Goal: Register for event/course: Register for event/course

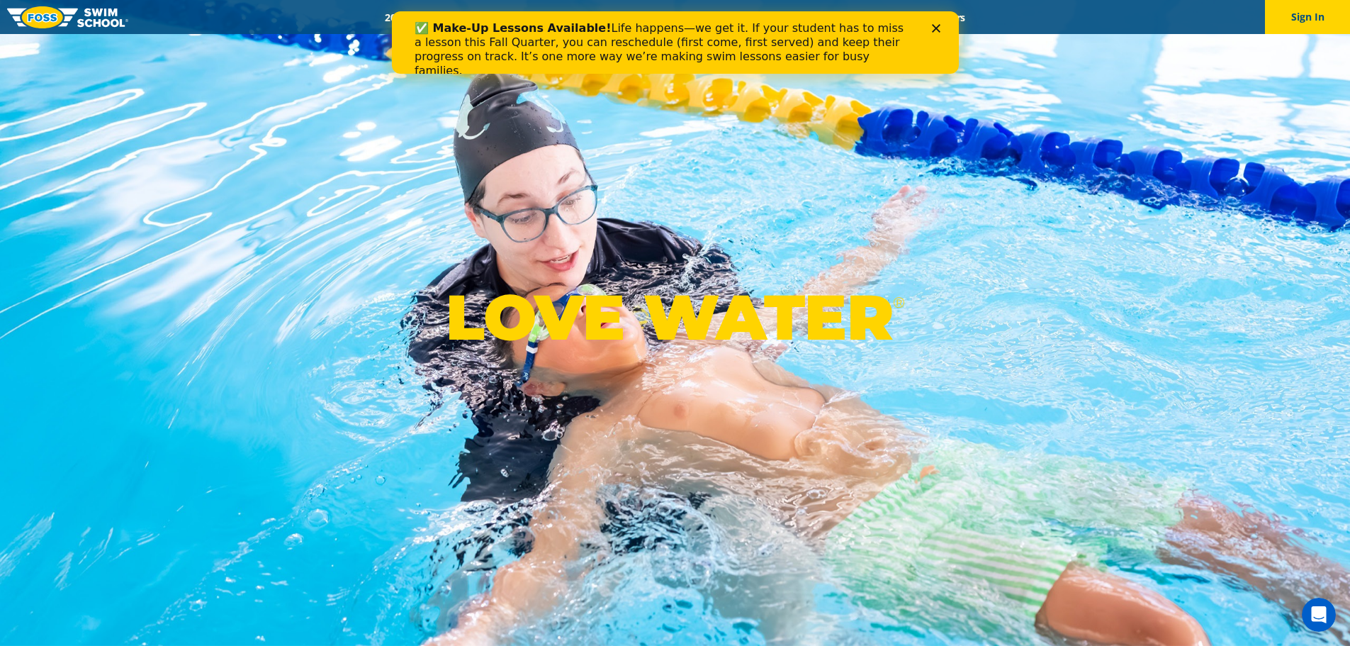
click at [936, 26] on icon "Close" at bounding box center [935, 28] width 9 height 9
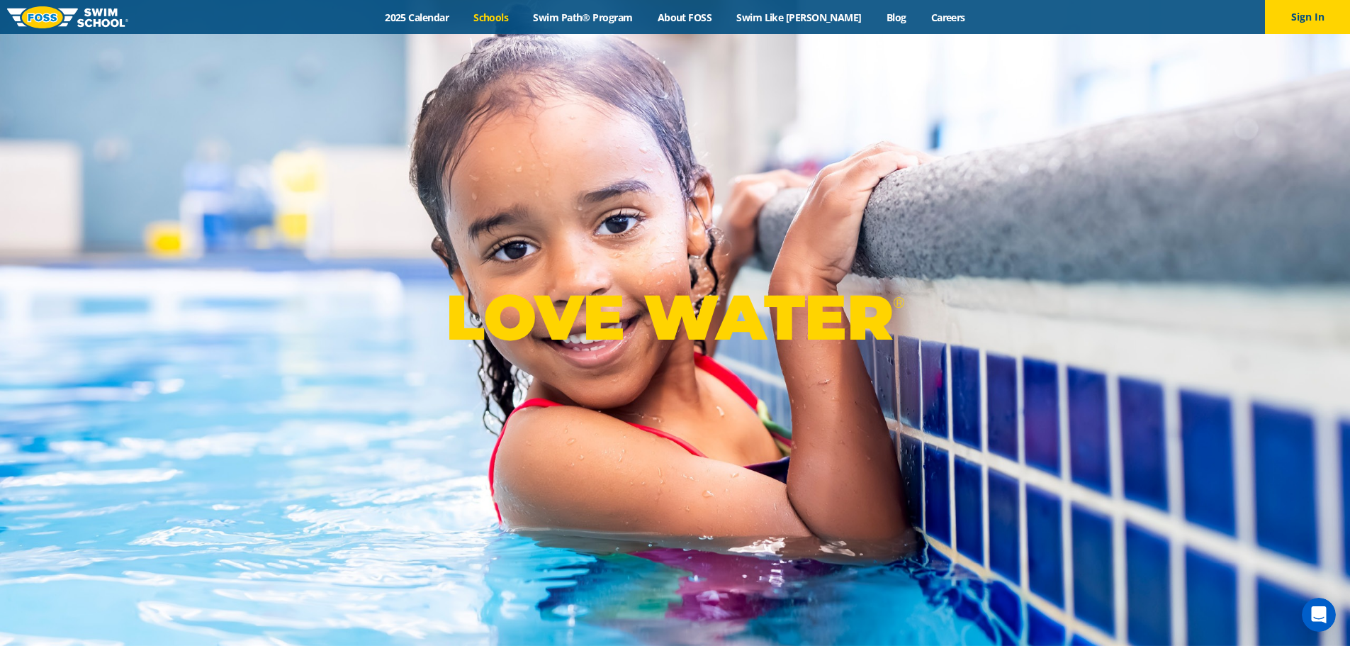
click at [521, 18] on link "Schools" at bounding box center [491, 17] width 60 height 13
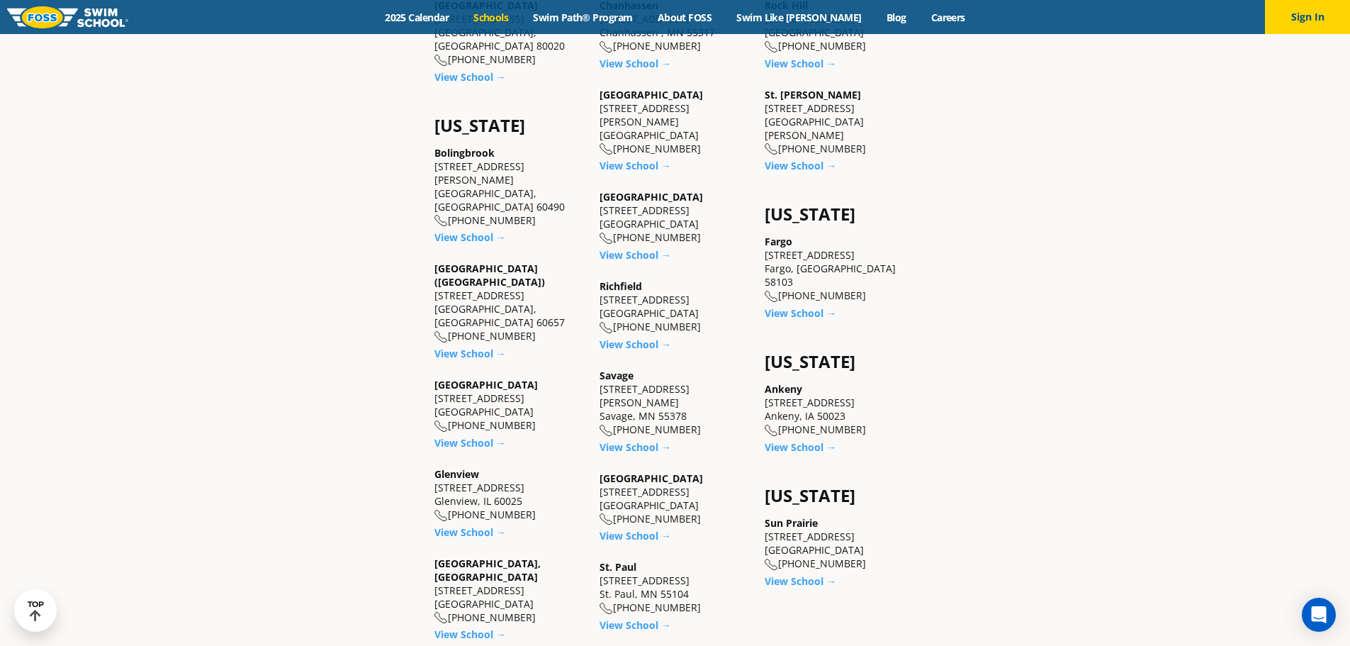
scroll to position [992, 0]
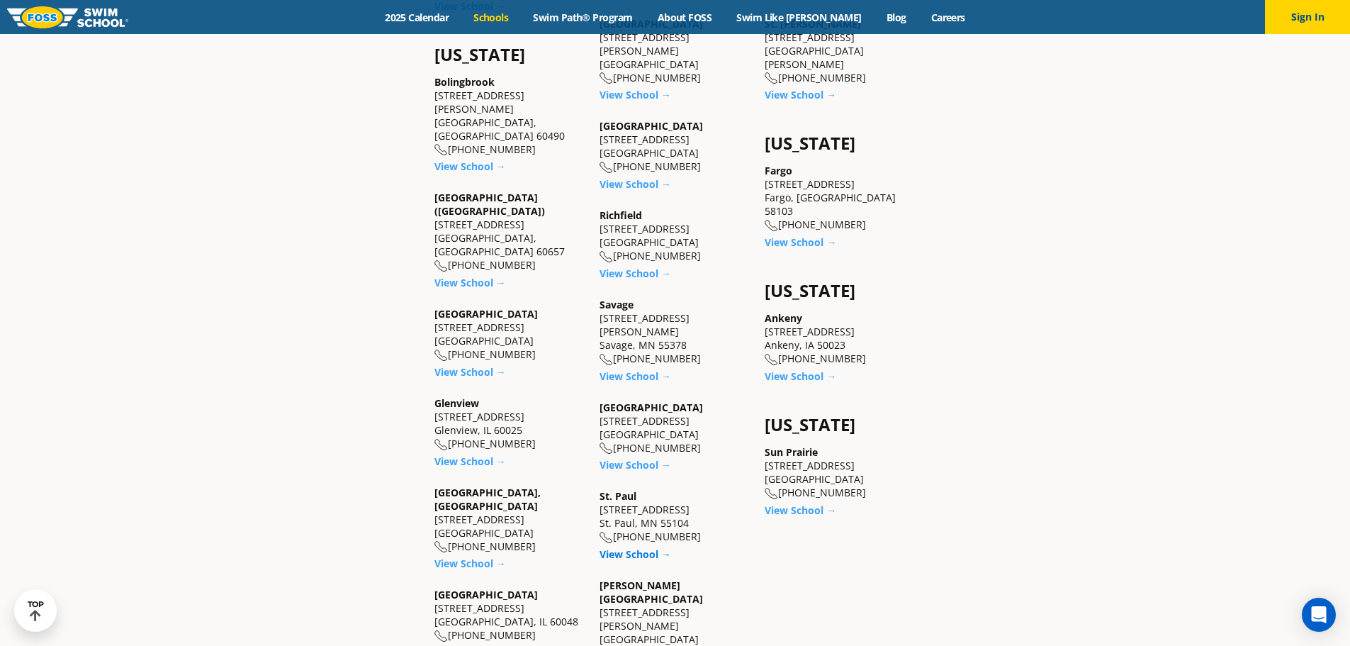
click at [649, 547] on link "View School →" at bounding box center [636, 553] width 72 height 13
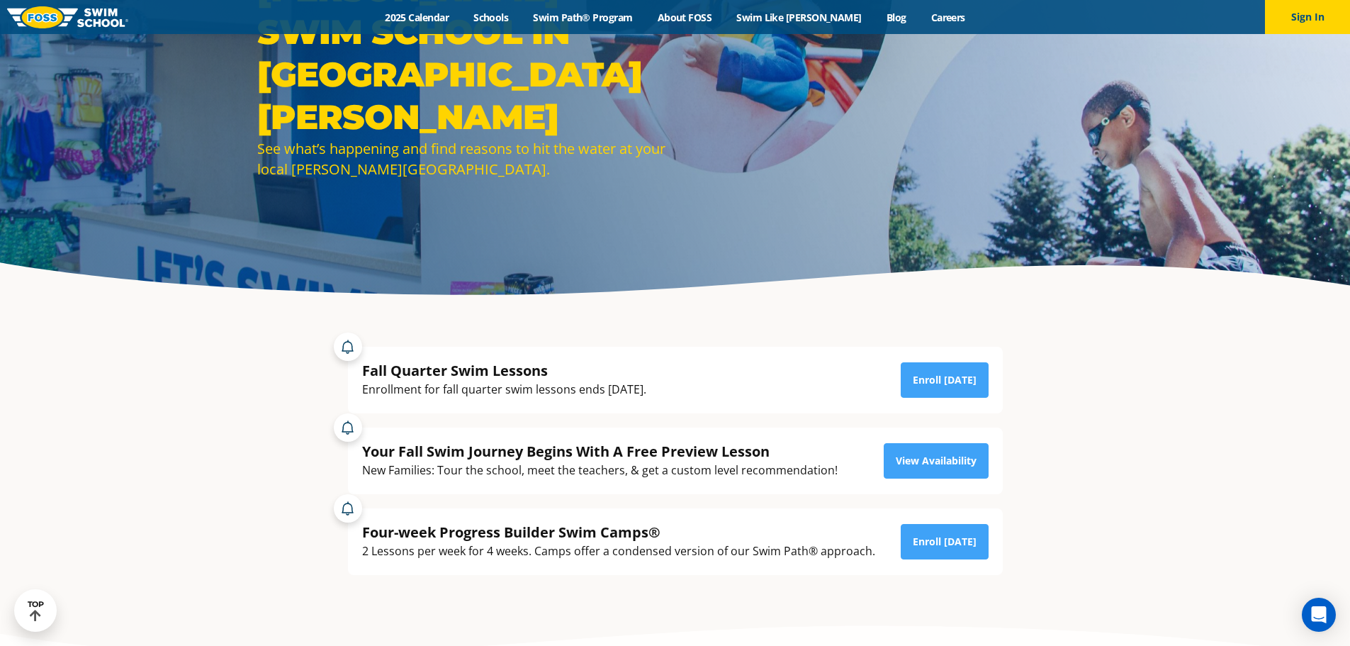
scroll to position [213, 0]
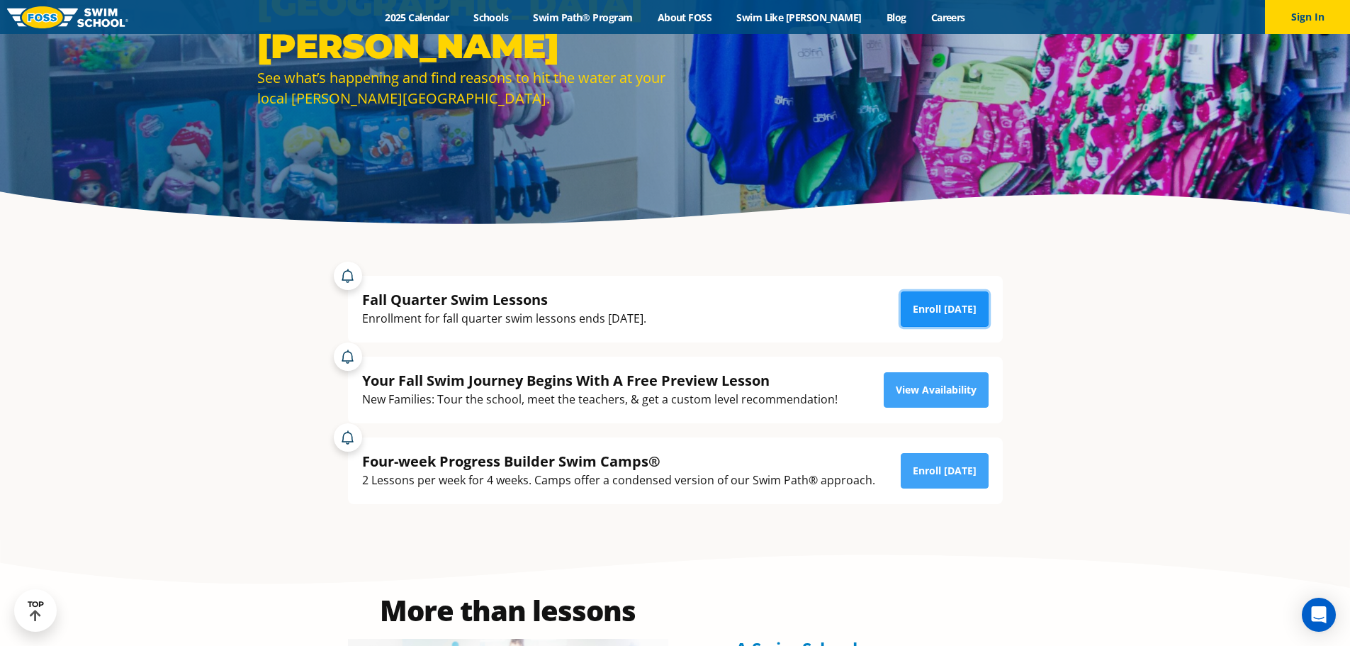
click at [938, 303] on link "Enroll Today" at bounding box center [945, 308] width 88 height 35
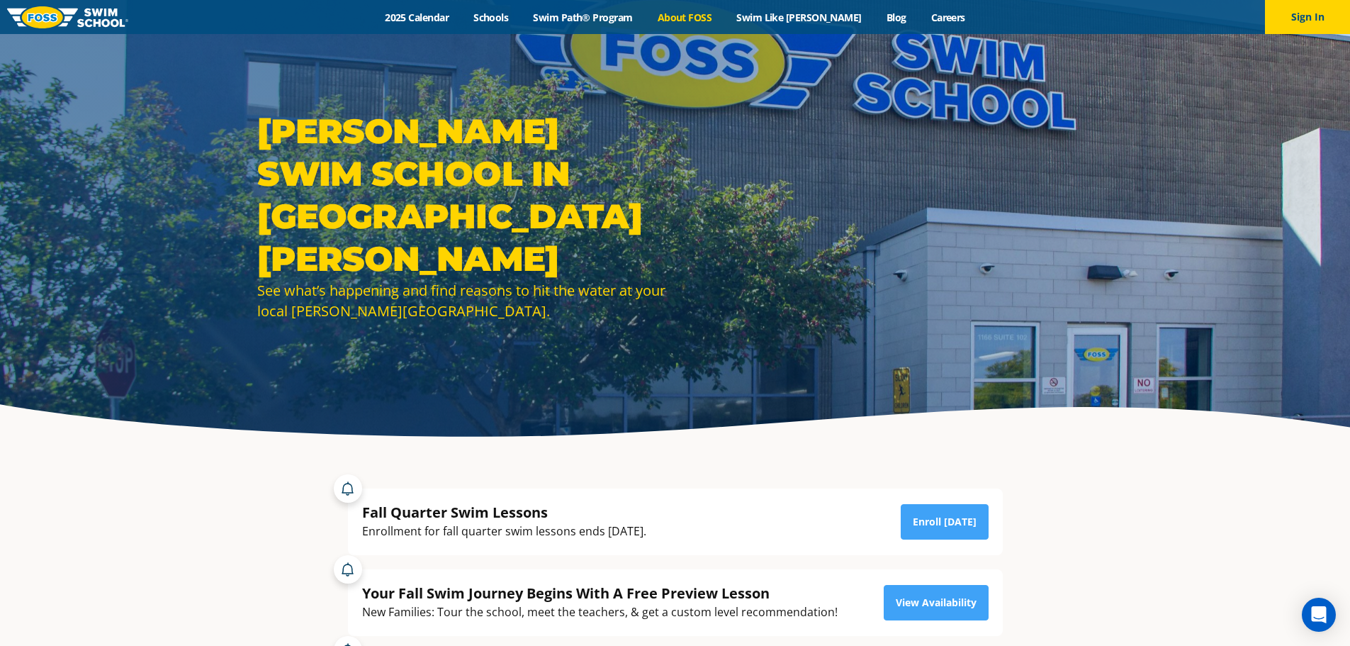
click at [712, 13] on link "About FOSS" at bounding box center [684, 17] width 79 height 13
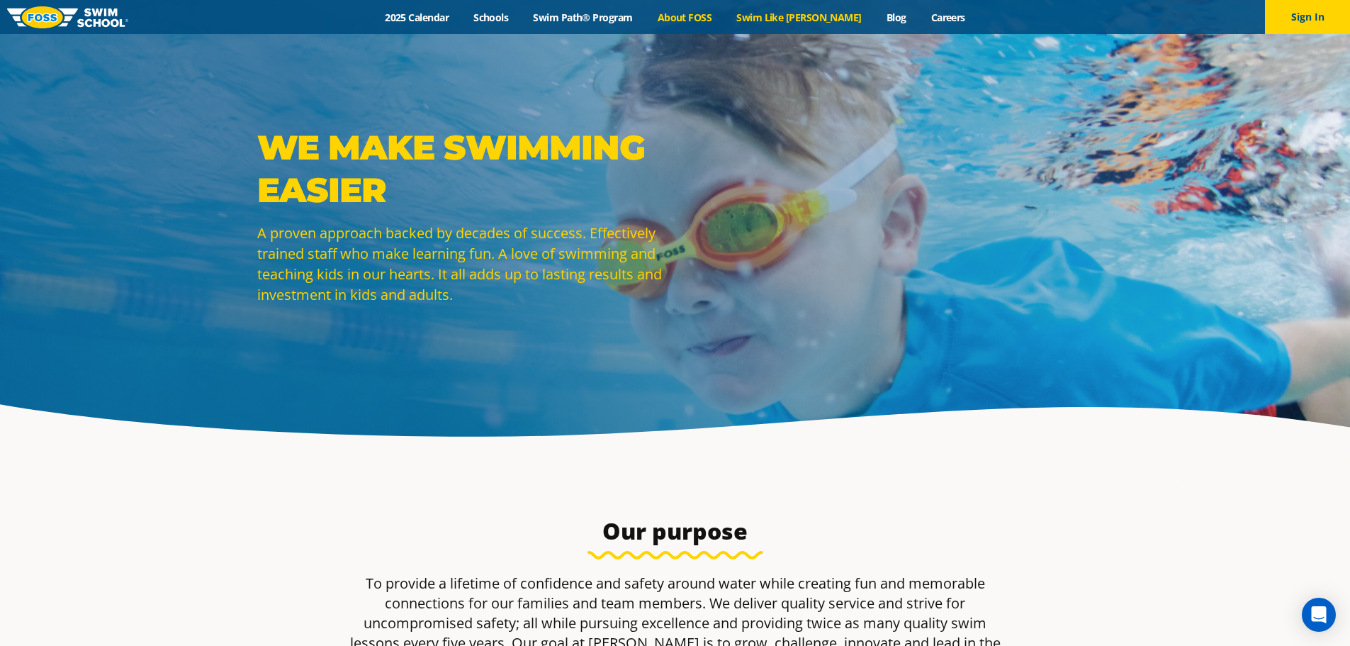
click at [802, 11] on link "Swim Like [PERSON_NAME]" at bounding box center [799, 17] width 150 height 13
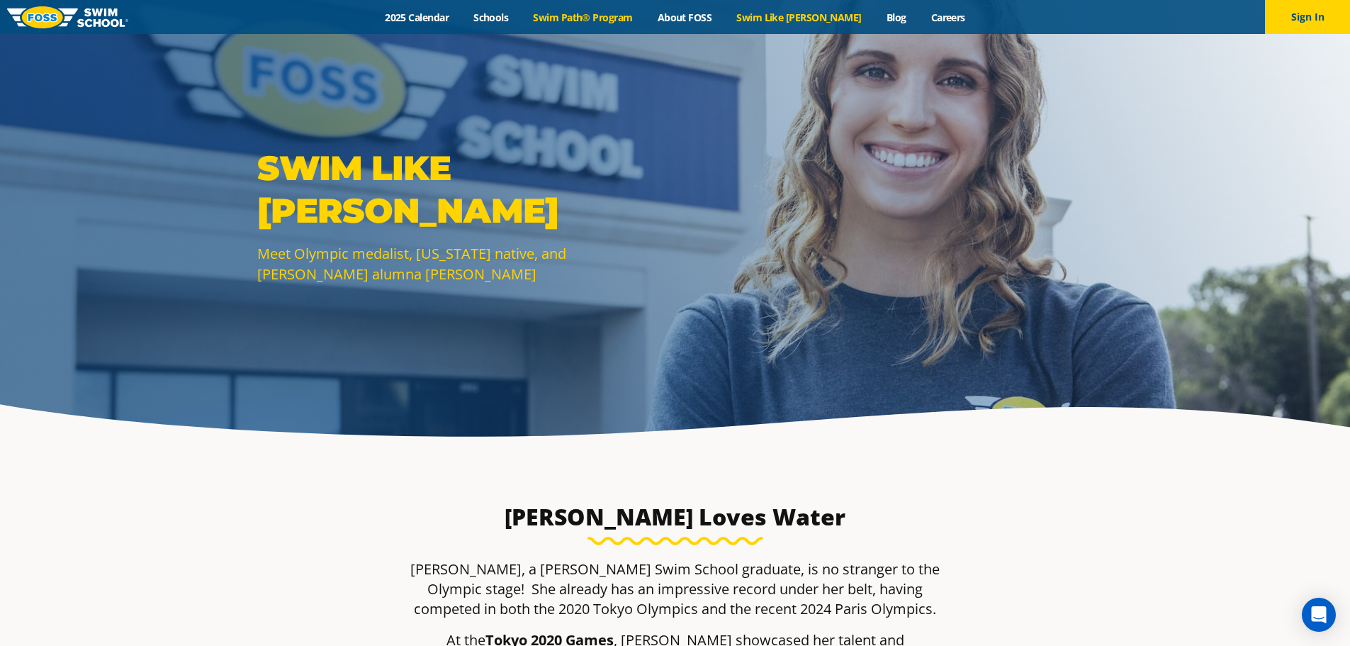
click at [566, 16] on link "Swim Path® Program" at bounding box center [583, 17] width 124 height 13
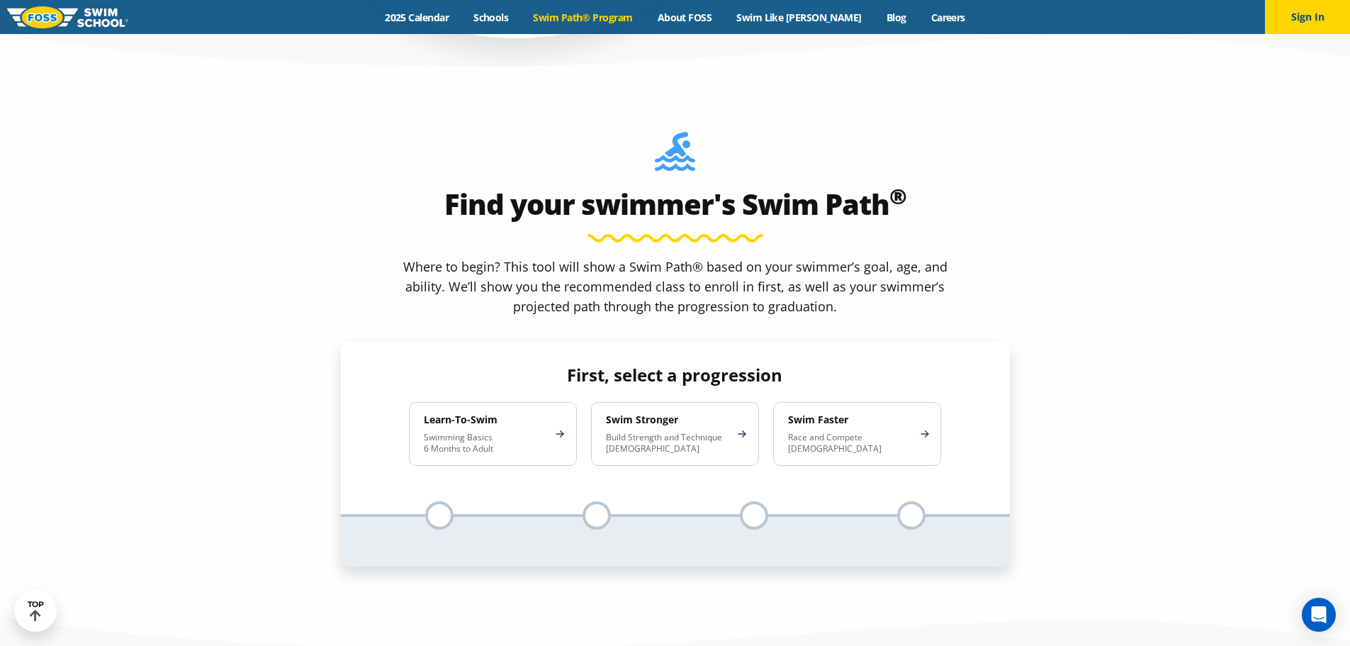
scroll to position [1347, 0]
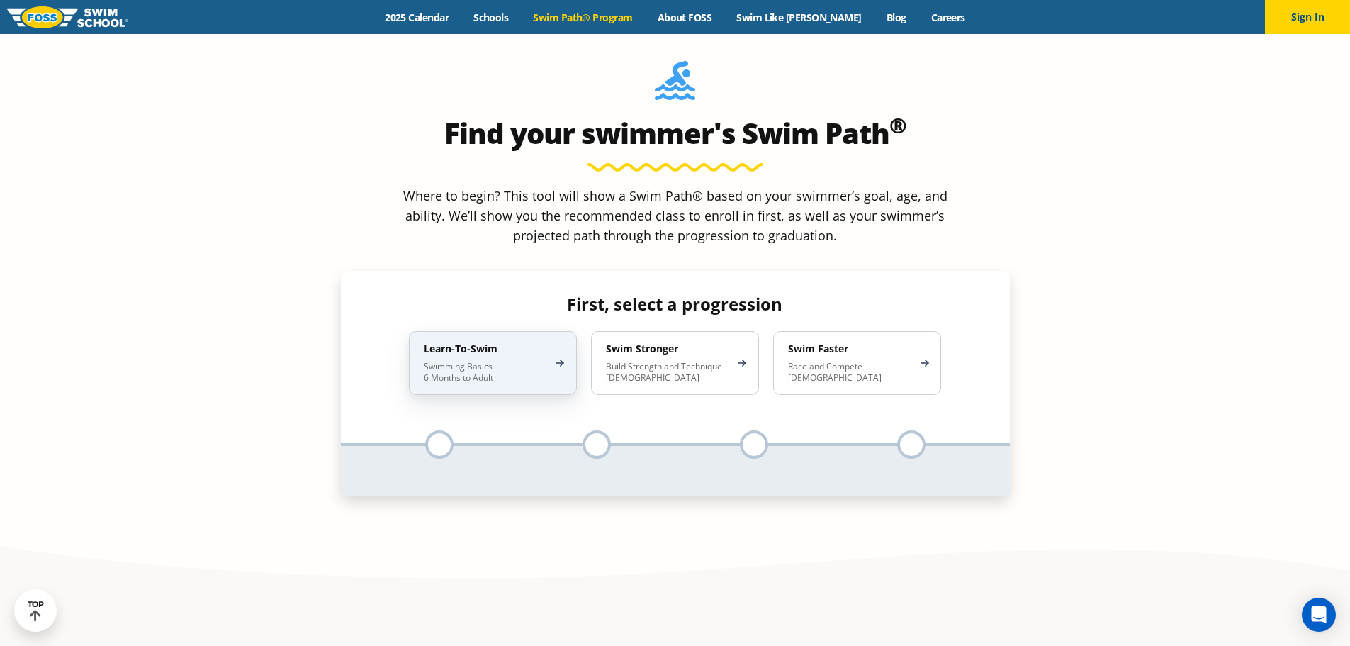
click at [496, 342] on h4 "Learn-To-Swim" at bounding box center [486, 348] width 124 height 13
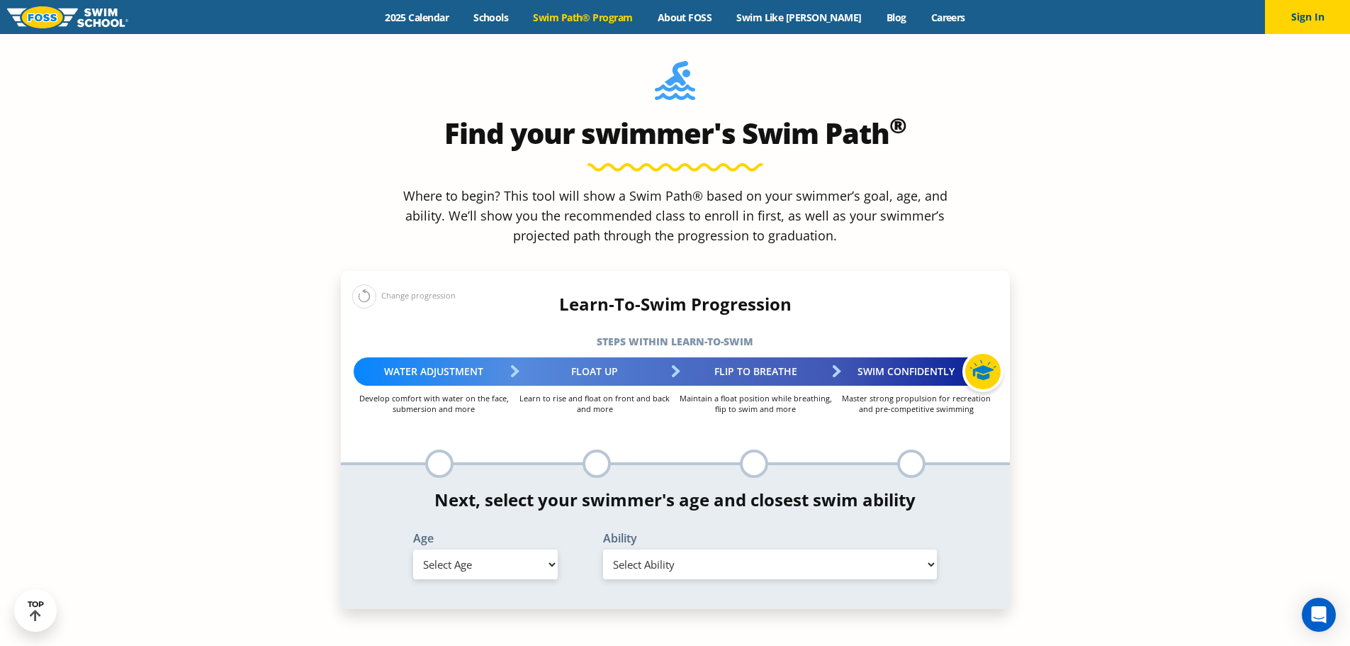
click at [518, 549] on select "Select Age 6 months - 1 year 1 year 2 years 3 years 4 years 5 years 6 years 7 y…" at bounding box center [485, 564] width 145 height 30
select select "adult-18-years-"
click at [413, 549] on select "Select Age 6 months - 1 year 1 year 2 years 3 years 4 years 5 years 6 years 7 y…" at bounding box center [485, 564] width 145 height 30
click at [646, 549] on select "Select Ability First in-water experience When in the water reliant on a life ja…" at bounding box center [770, 564] width 335 height 30
select select "adult-18-years--when-in-the-water-reliant-on-a-life-jacket-or-floatation-device"
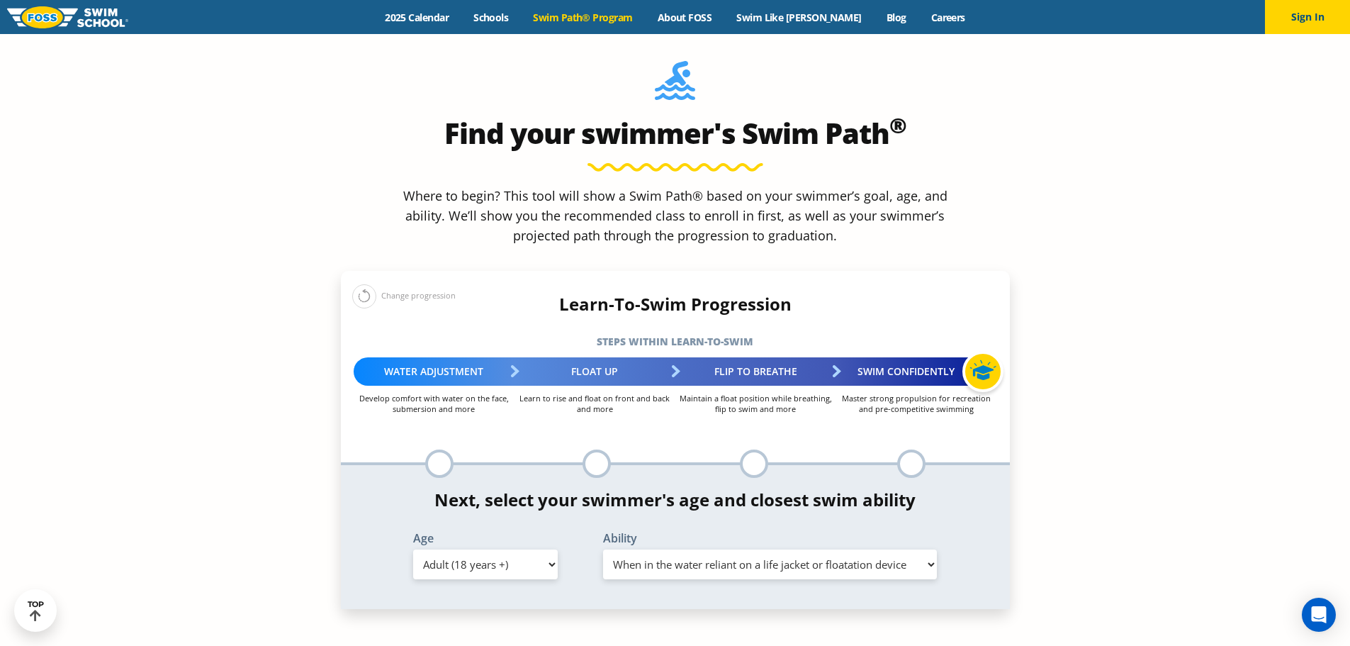
click at [603, 549] on select "Select Ability First in-water experience When in the water reliant on a life ja…" at bounding box center [770, 564] width 335 height 30
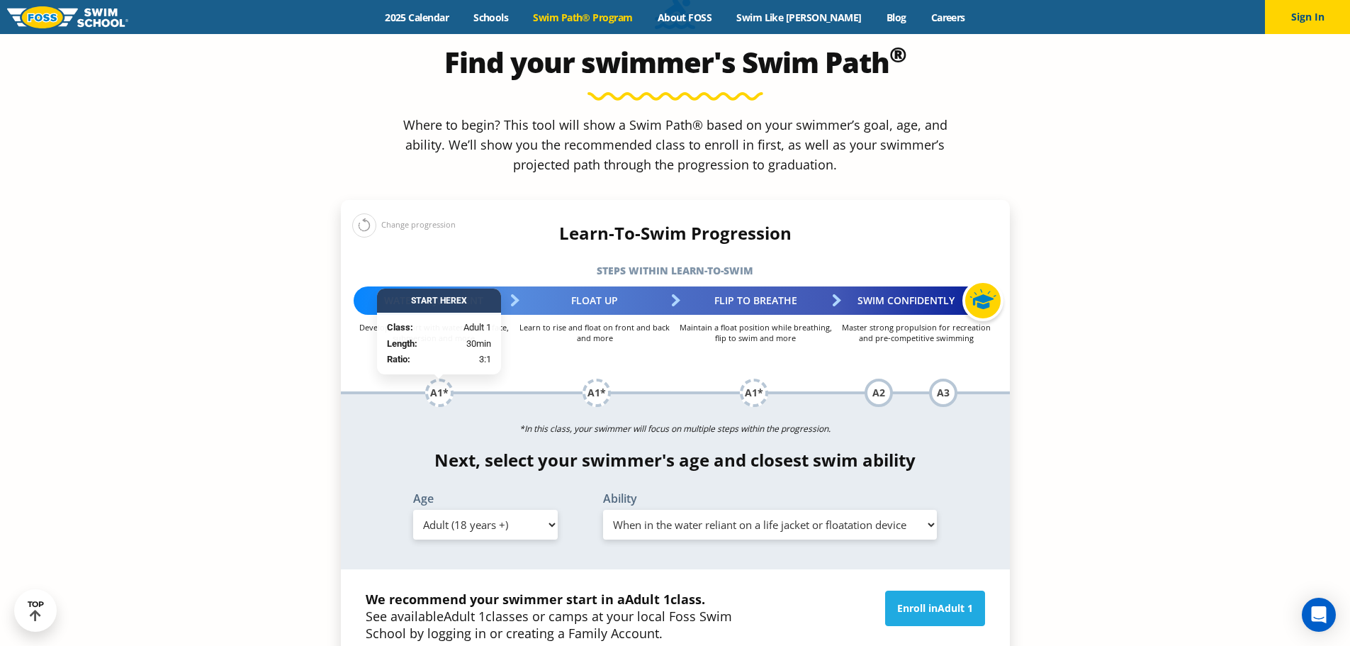
scroll to position [1488, 0]
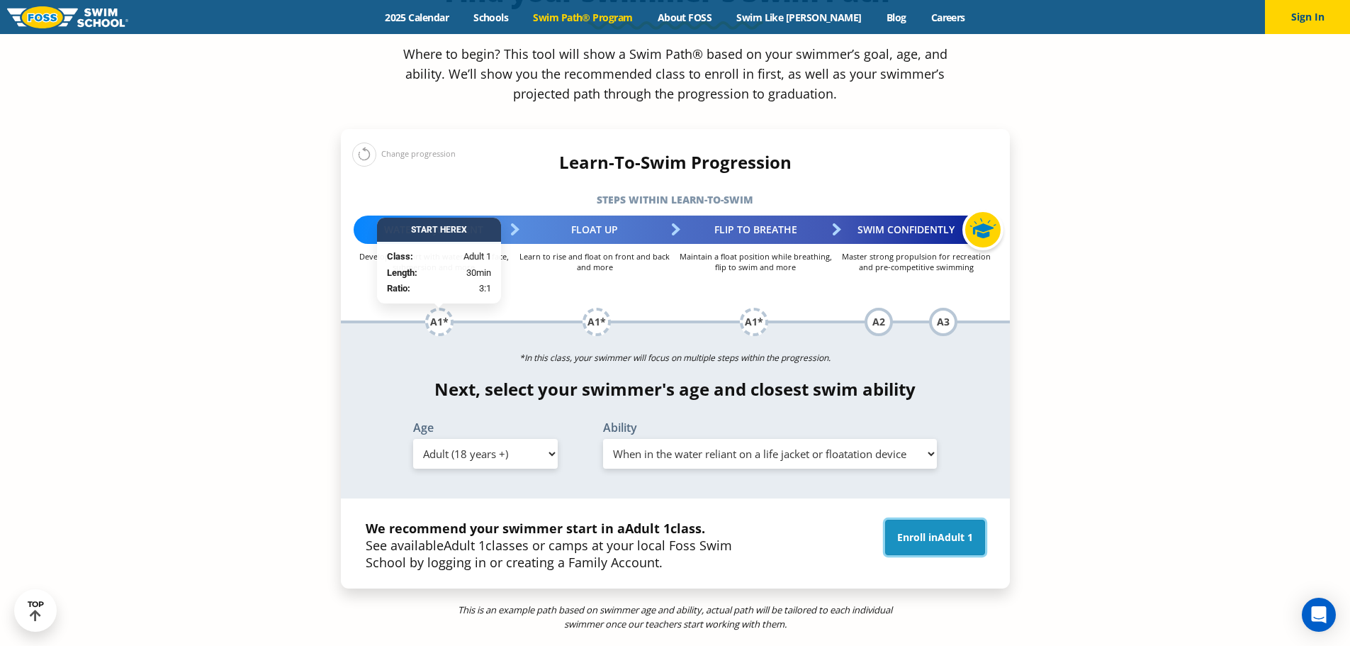
click at [943, 520] on link "Enroll in Adult 1" at bounding box center [935, 537] width 100 height 35
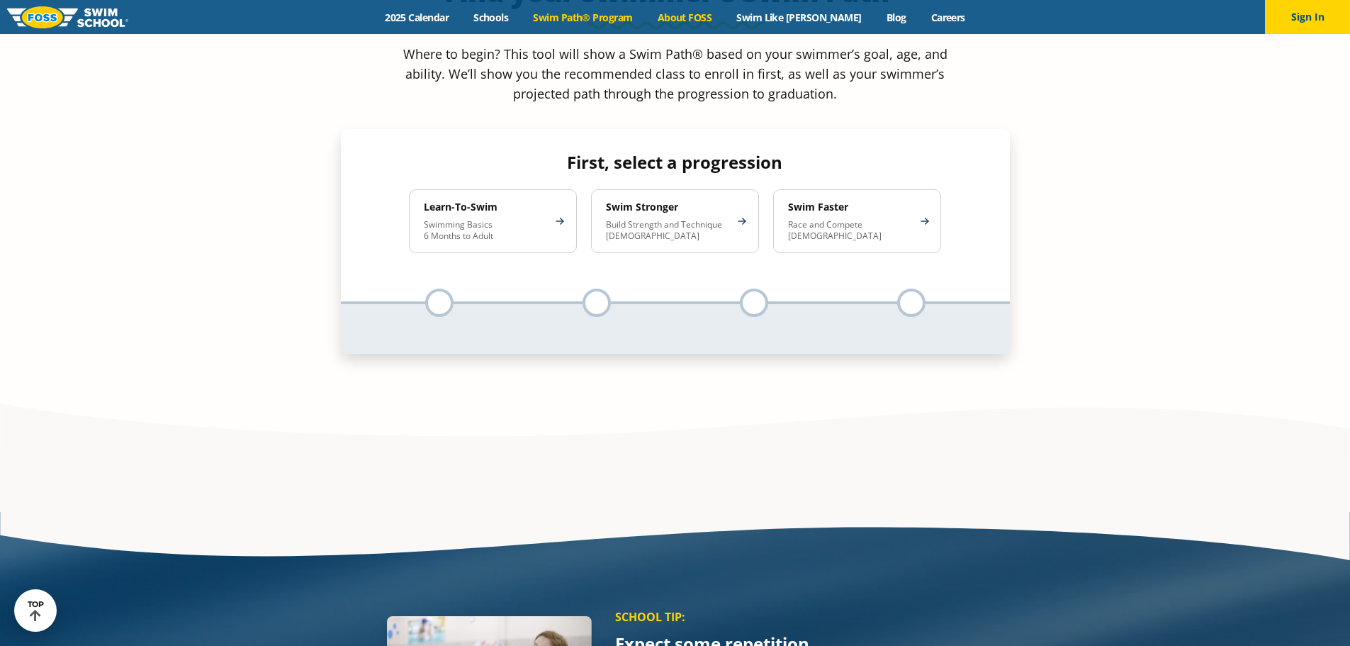
click at [689, 15] on link "About FOSS" at bounding box center [684, 17] width 79 height 13
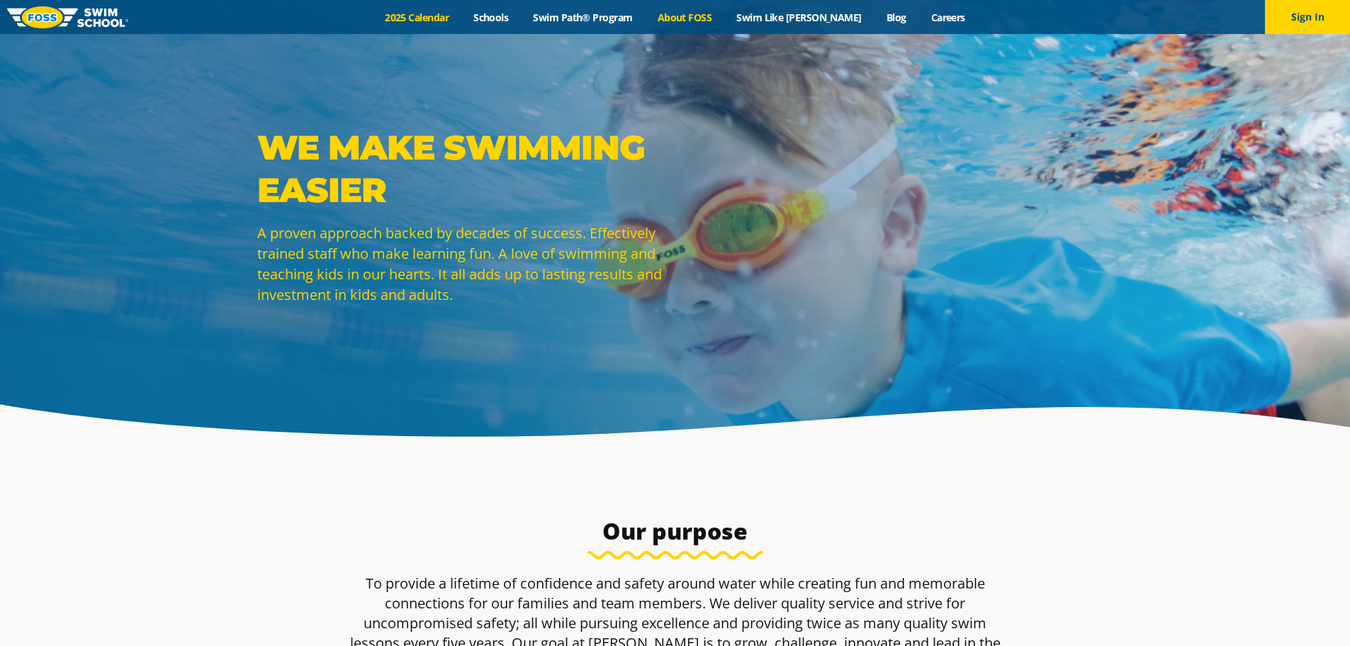
click at [454, 13] on link "2025 Calendar" at bounding box center [417, 17] width 89 height 13
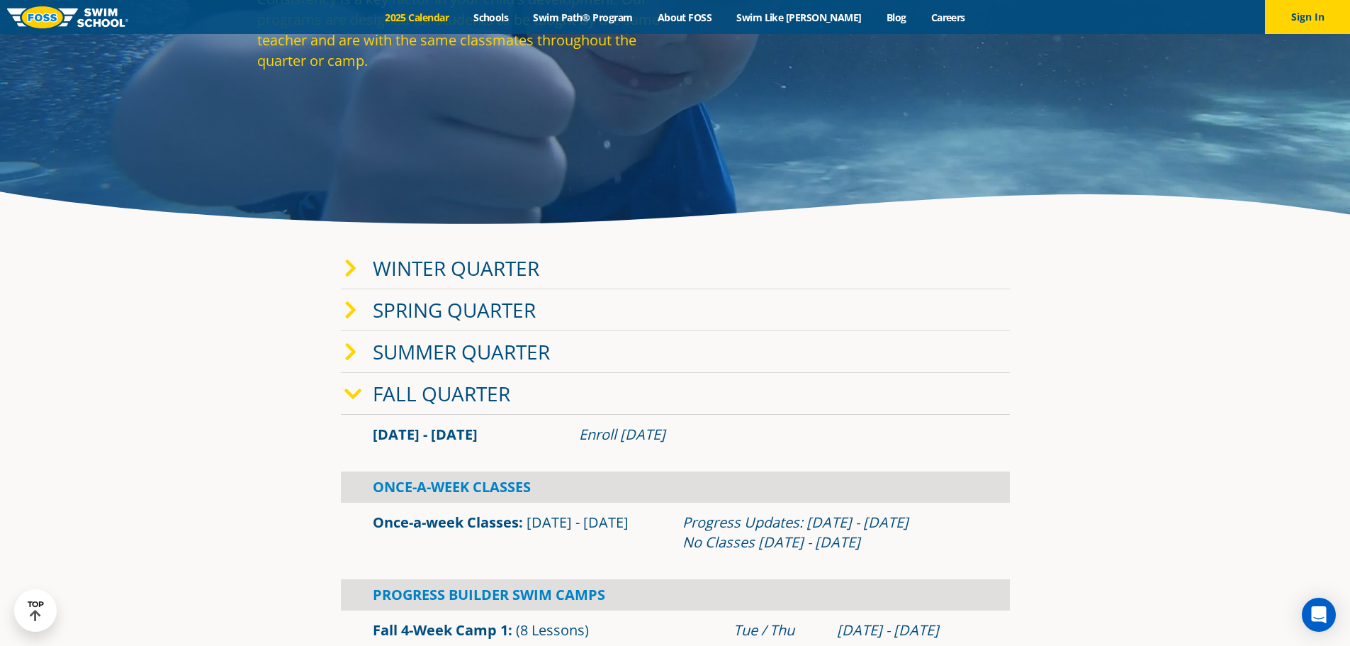
click at [350, 269] on icon at bounding box center [350, 269] width 13 height 20
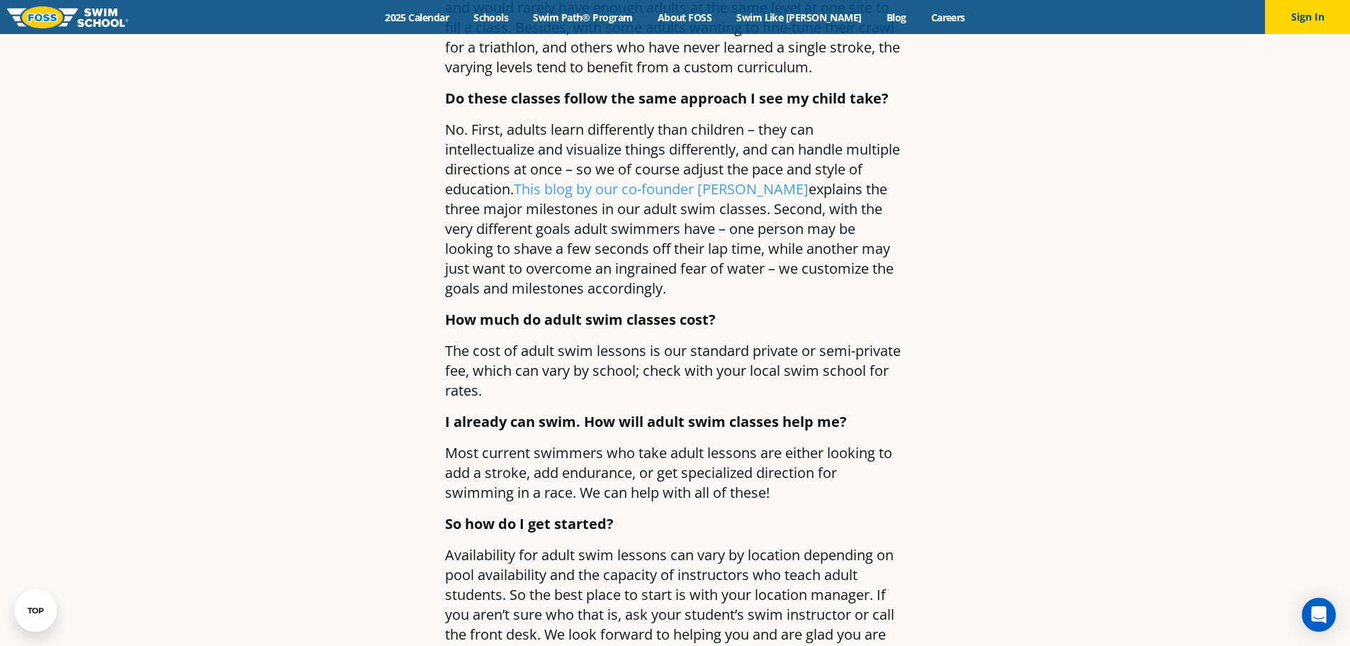
scroll to position [1347, 0]
